Goal: Information Seeking & Learning: Check status

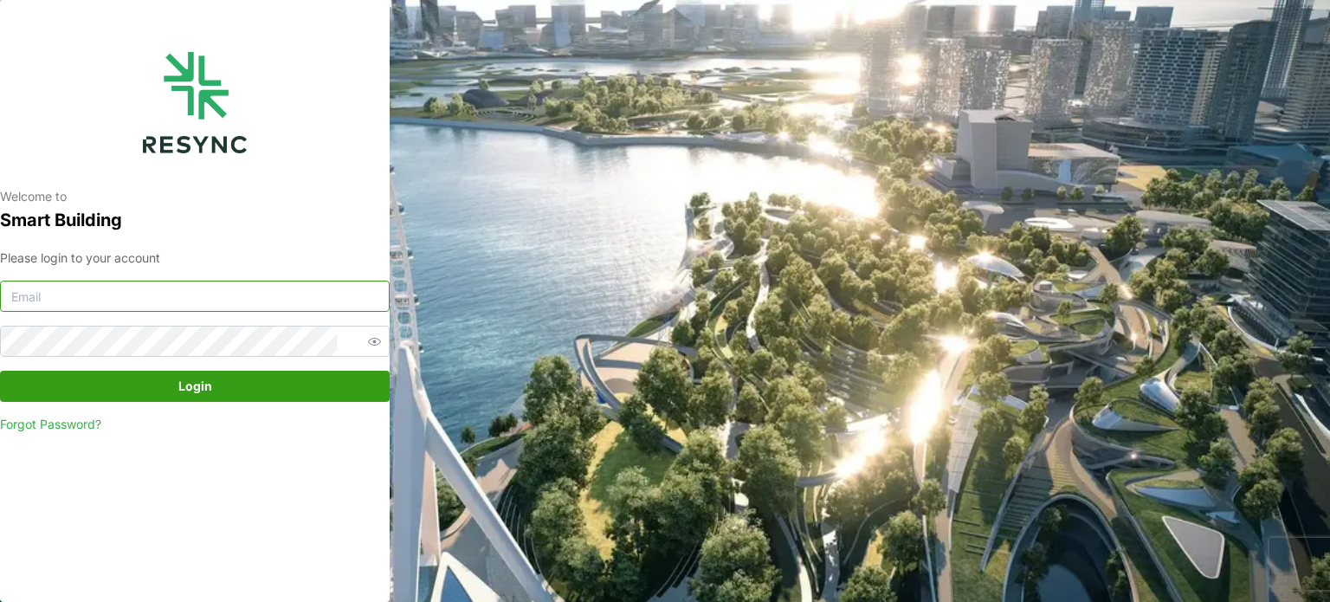
type input "serv354@nus.edu.sg"
click at [170, 377] on span "Login" at bounding box center [194, 385] width 357 height 29
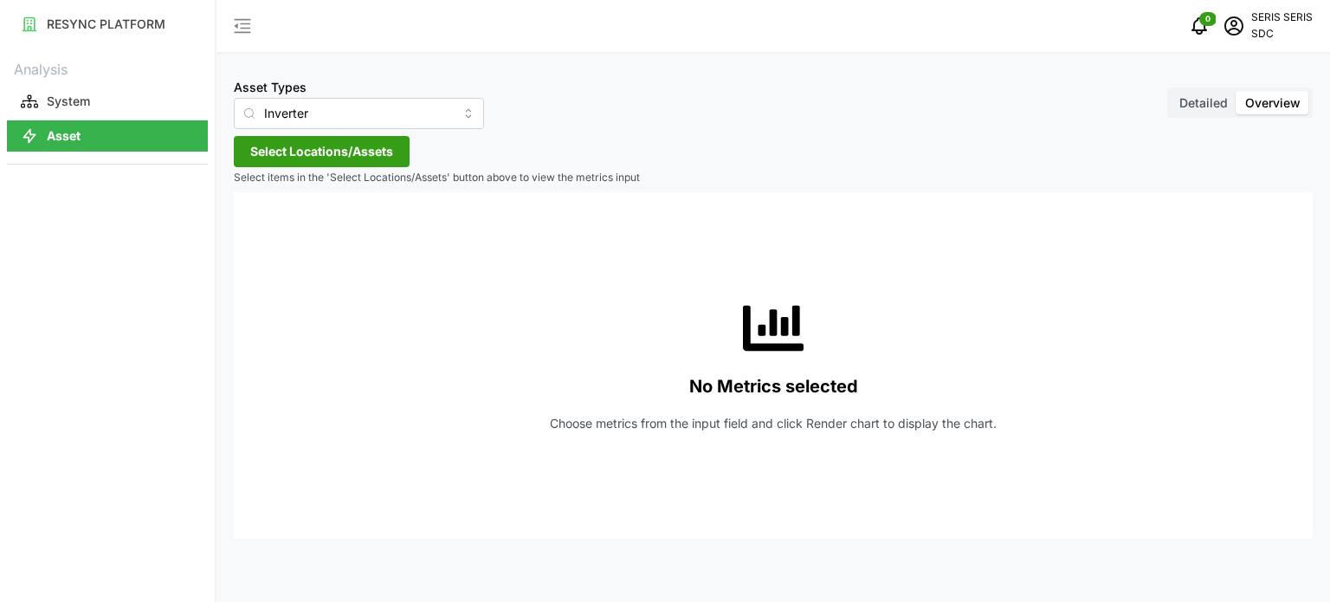
click at [344, 157] on span "Select Locations/Assets" at bounding box center [321, 151] width 143 height 29
click at [272, 232] on span "Select SDC-1" at bounding box center [277, 230] width 11 height 11
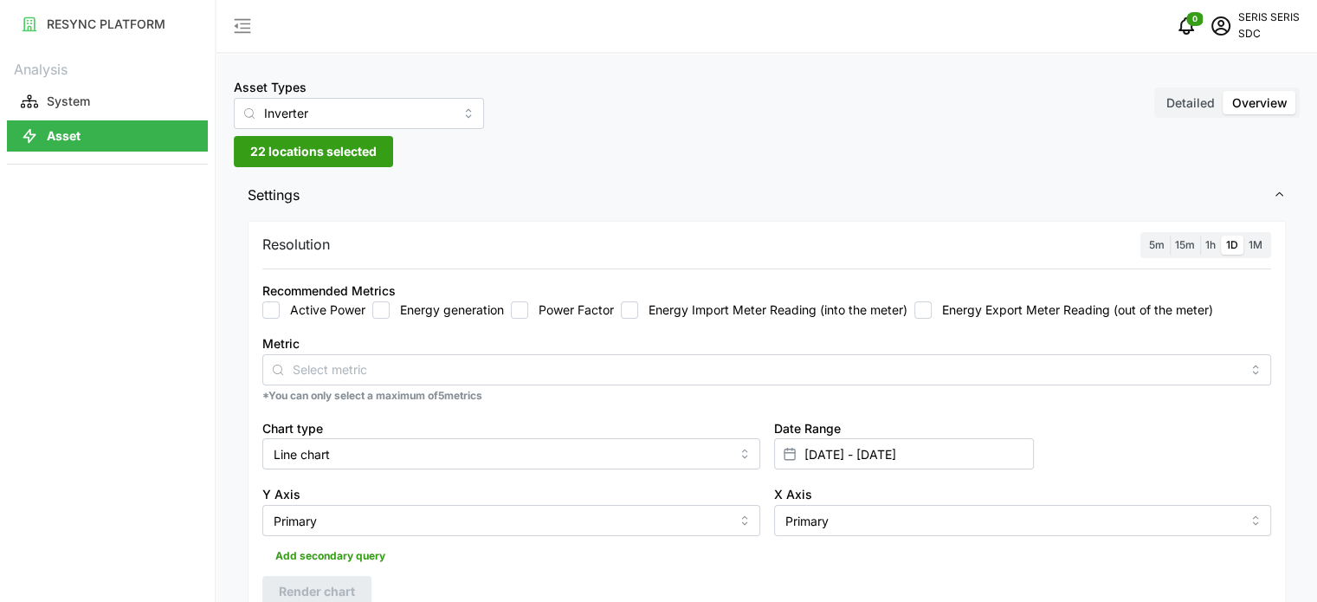
click at [378, 305] on input "Energy generation" at bounding box center [380, 309] width 17 height 17
checkbox input "true"
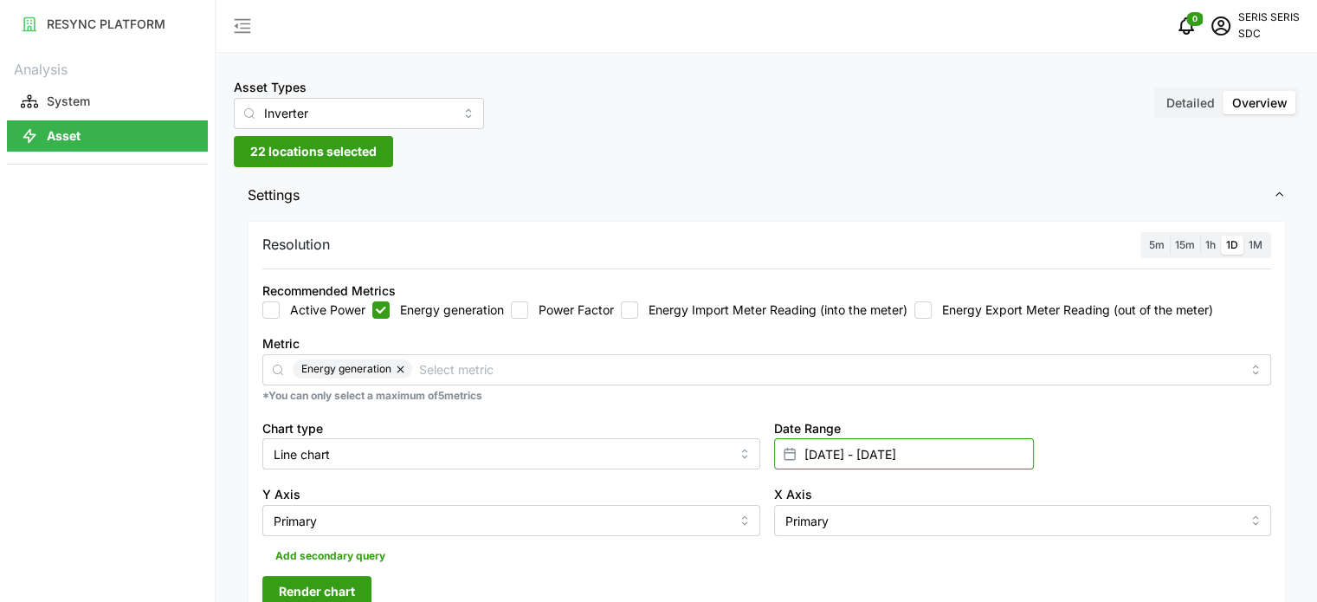
click at [959, 456] on input "[DATE] - [DATE]" at bounding box center [904, 453] width 260 height 31
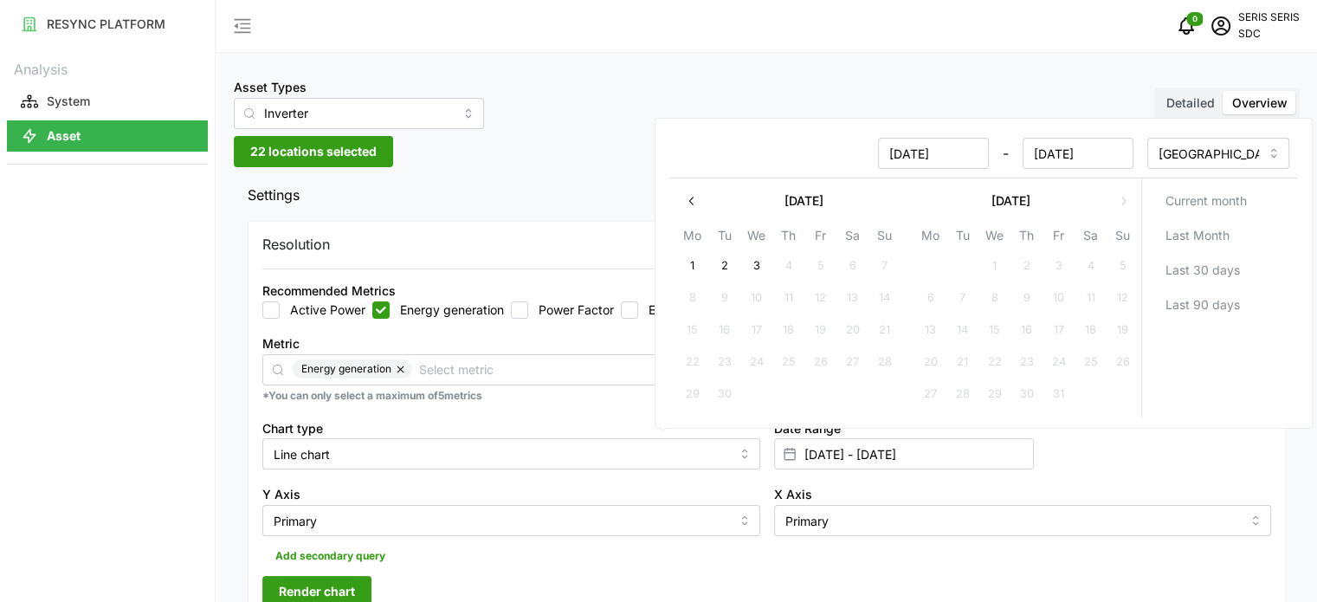
click at [733, 261] on button "2" at bounding box center [723, 266] width 31 height 31
type input "[DATE] - [DATE]"
type input "[DATE]"
click at [733, 261] on button "2" at bounding box center [723, 266] width 31 height 31
type input "[DATE] - [DATE]"
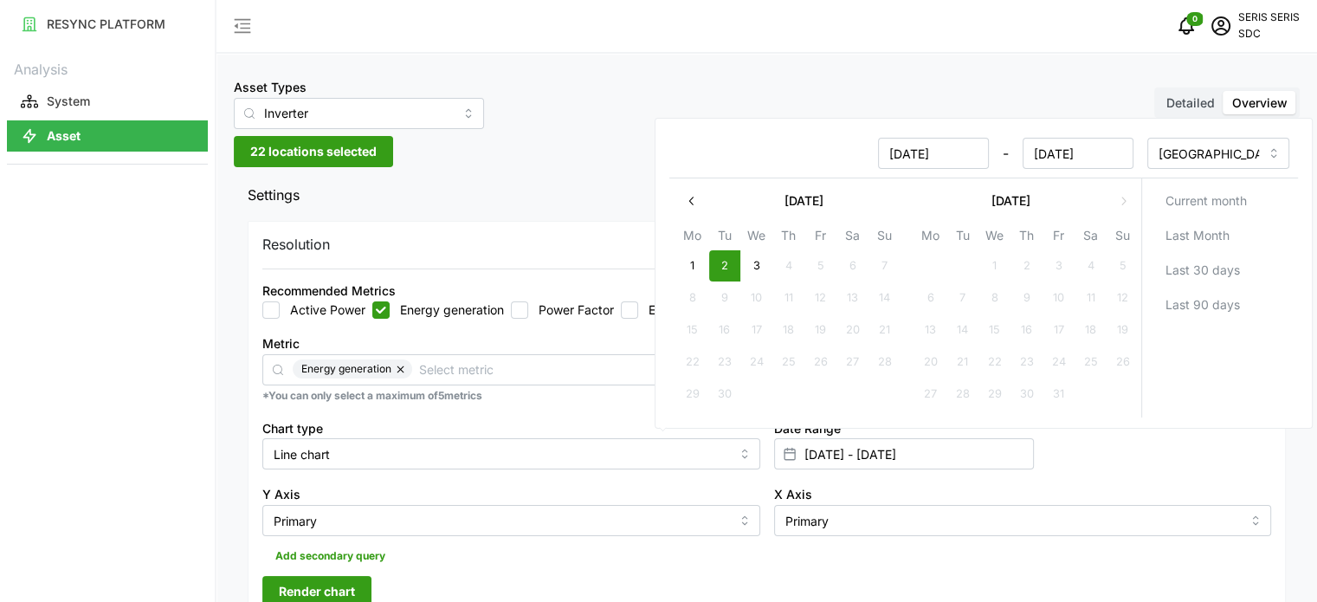
type input "[DATE]"
click at [651, 481] on div "Y Axis Primary" at bounding box center [511, 509] width 512 height 67
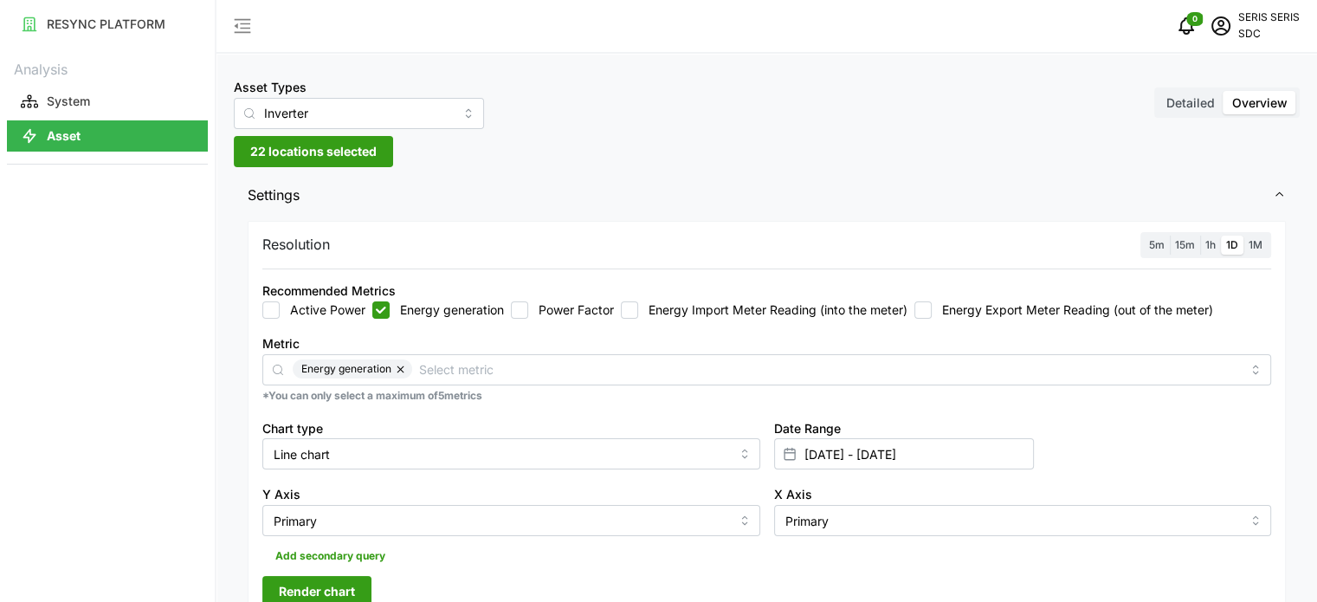
click at [357, 586] on button "Render chart" at bounding box center [316, 591] width 109 height 31
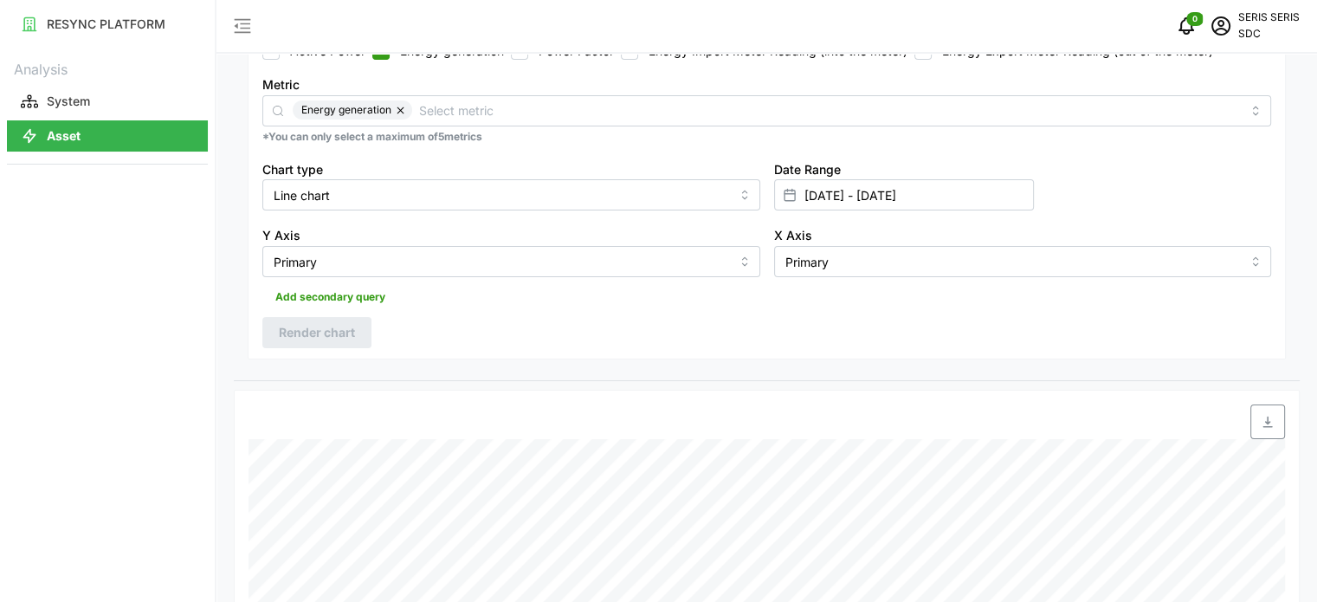
scroll to position [260, 0]
click at [1270, 428] on span "button" at bounding box center [1267, 420] width 33 height 33
click at [162, 238] on div "RESYNC PLATFORM Analysis System Asset" at bounding box center [107, 301] width 215 height 602
